Goal: Feedback & Contribution: Leave review/rating

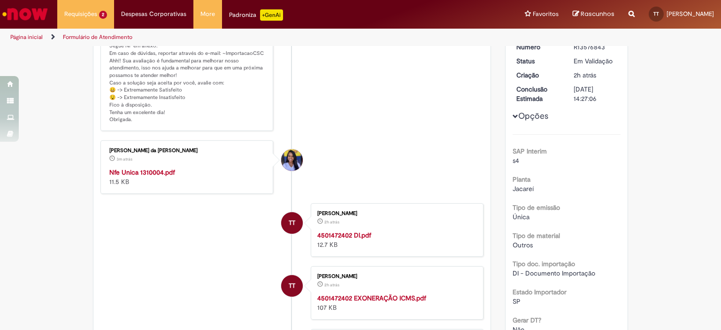
scroll to position [94, 0]
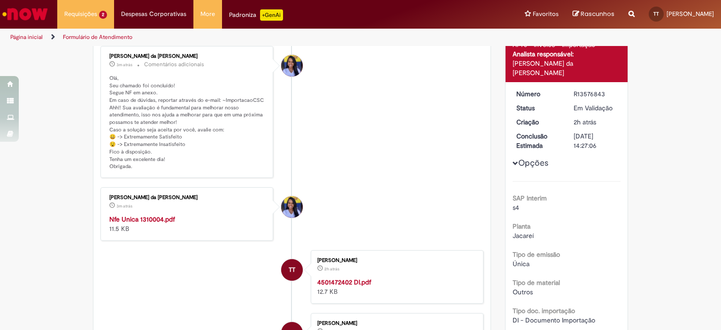
click at [146, 218] on strong "Nfe Unica 1310004.pdf" at bounding box center [142, 219] width 66 height 8
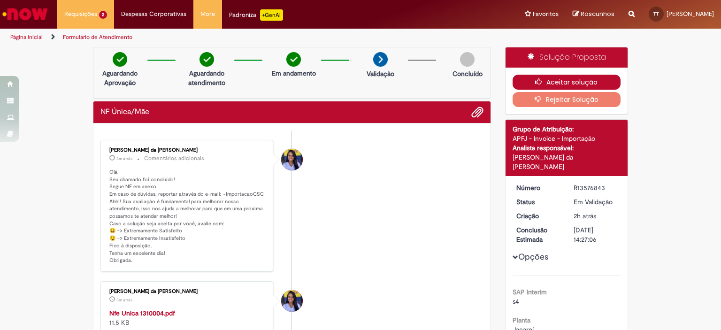
click at [572, 83] on button "Aceitar solução" at bounding box center [567, 82] width 108 height 15
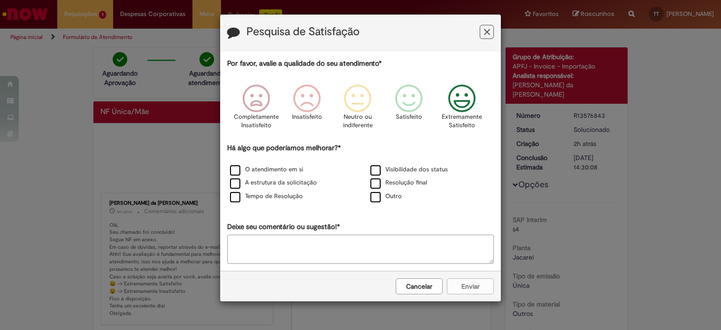
click at [469, 102] on icon "Feedback" at bounding box center [462, 99] width 35 height 28
click at [376, 169] on label "Visibilidade dos status" at bounding box center [408, 169] width 77 height 9
click at [377, 184] on label "Resolução final" at bounding box center [398, 182] width 57 height 9
drag, startPoint x: 237, startPoint y: 193, endPoint x: 239, endPoint y: 185, distance: 7.7
click at [238, 187] on div "O atendimento em si Visibilidade dos status A estrutura da solicitação Resoluçã…" at bounding box center [360, 183] width 281 height 40
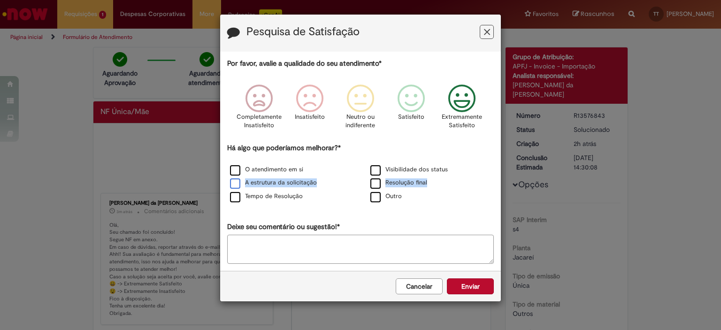
click at [237, 180] on label "A estrutura da solicitação" at bounding box center [273, 182] width 87 height 9
drag, startPoint x: 237, startPoint y: 198, endPoint x: 236, endPoint y: 177, distance: 20.7
click at [236, 196] on label "Tempo de Resolução" at bounding box center [266, 196] width 73 height 9
click at [236, 170] on label "O atendimento em si" at bounding box center [266, 169] width 73 height 9
click at [473, 285] on button "Enviar" at bounding box center [470, 286] width 47 height 16
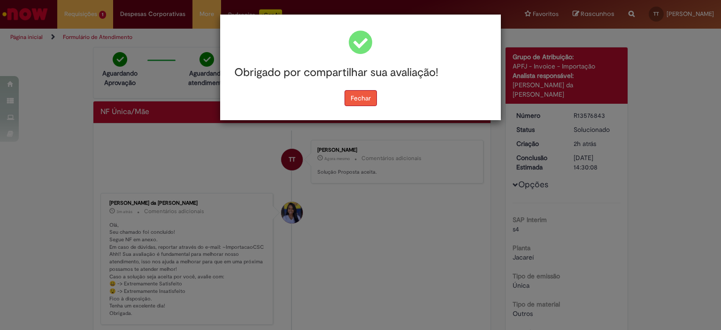
click at [362, 104] on button "Fechar" at bounding box center [361, 98] width 32 height 16
